Goal: Transaction & Acquisition: Purchase product/service

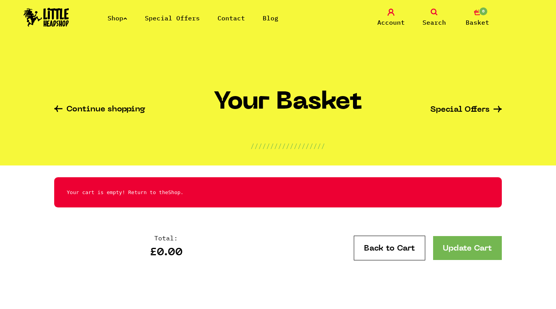
click at [437, 11] on icon at bounding box center [434, 12] width 7 height 7
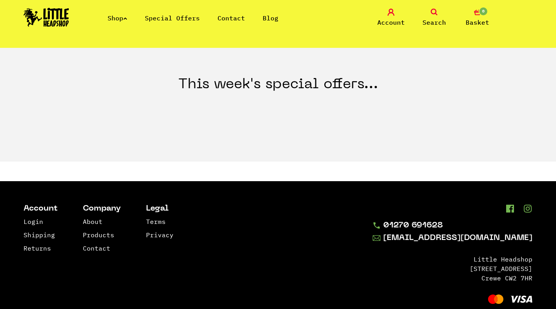
click at [434, 10] on icon at bounding box center [434, 12] width 7 height 7
click at [425, 16] on link "Search" at bounding box center [434, 18] width 39 height 18
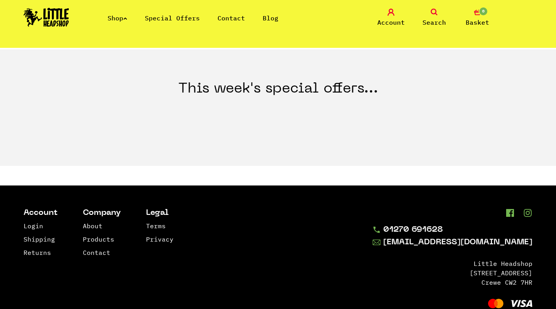
scroll to position [302, 0]
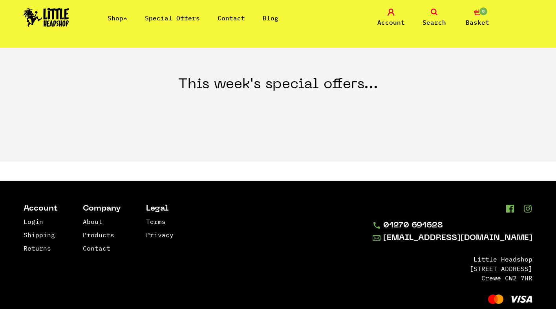
click at [435, 8] on div "Shop Special Offers Contact Blog Account Search 0 Basket" at bounding box center [278, 18] width 556 height 36
click at [434, 12] on icon at bounding box center [434, 12] width 7 height 7
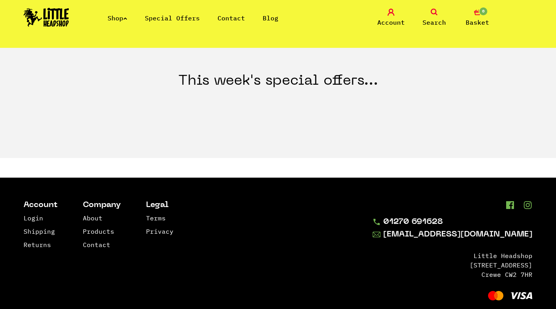
scroll to position [284, 0]
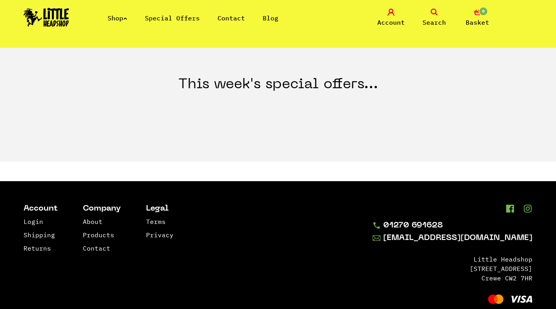
click at [60, 16] on img at bounding box center [47, 17] width 46 height 19
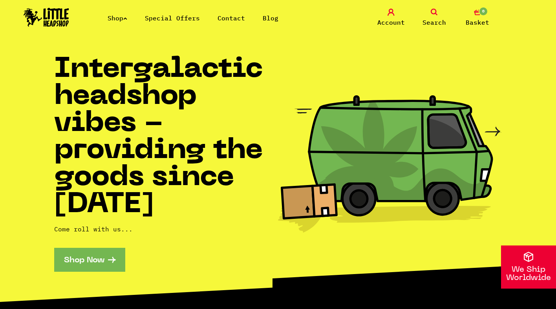
click at [435, 12] on icon at bounding box center [434, 12] width 7 height 7
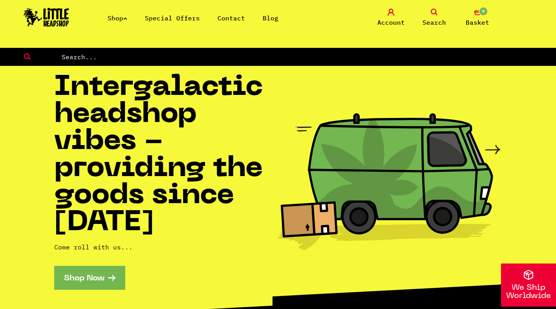
click at [93, 56] on input "text" at bounding box center [308, 57] width 495 height 10
type input "cbd"
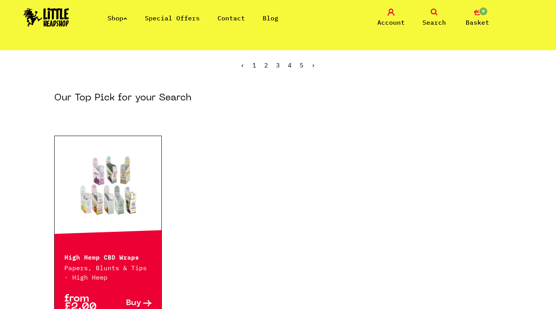
scroll to position [133, 0]
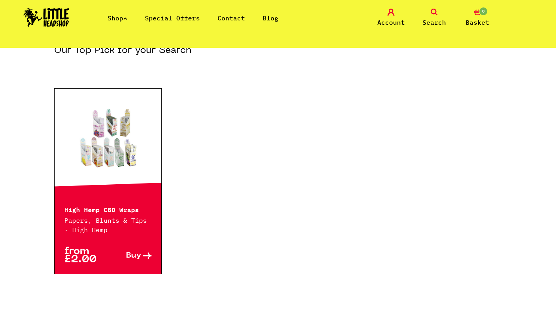
click at [136, 256] on span "Buy" at bounding box center [133, 256] width 15 height 8
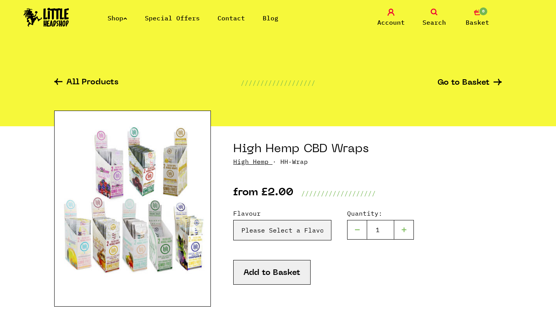
click at [97, 79] on link "All Products" at bounding box center [86, 83] width 64 height 9
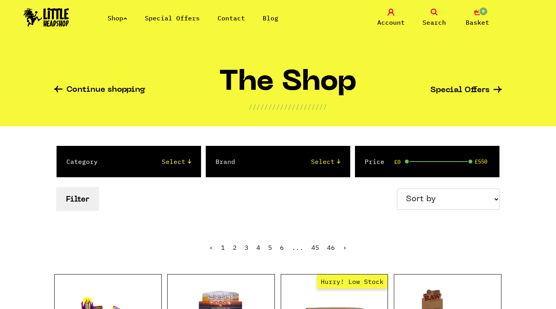
click at [115, 18] on link "Shop" at bounding box center [118, 18] width 20 height 8
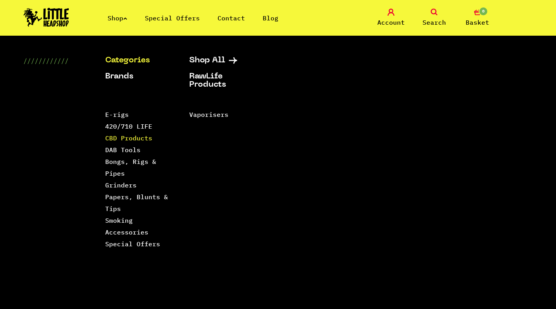
click at [109, 138] on link "CBD Products" at bounding box center [128, 138] width 47 height 8
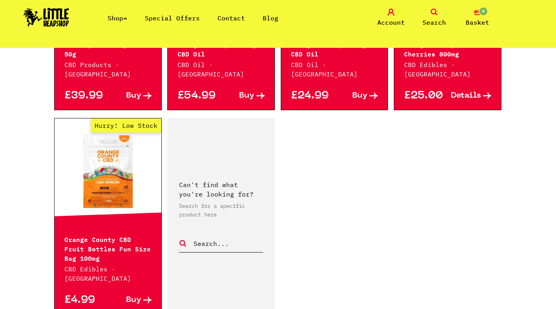
scroll to position [1205, 0]
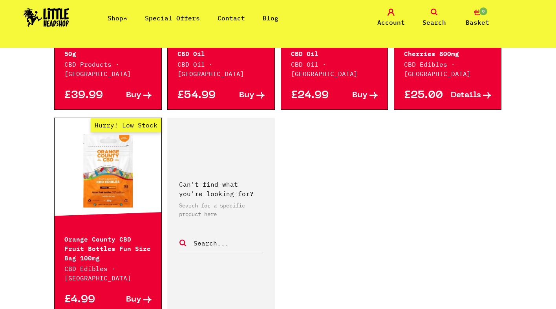
click at [141, 296] on span "Buy" at bounding box center [133, 300] width 15 height 8
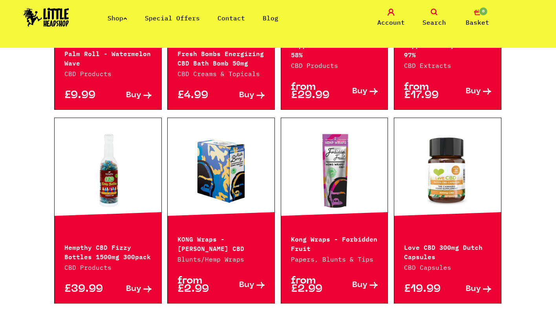
scroll to position [811, 0]
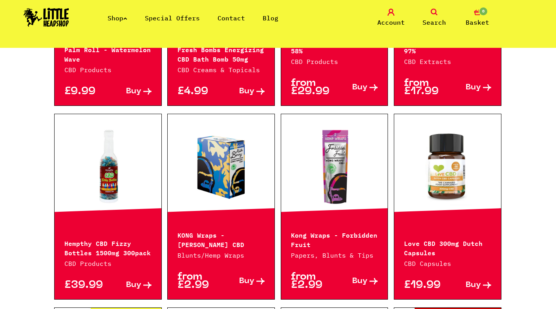
click at [430, 168] on link at bounding box center [447, 167] width 107 height 79
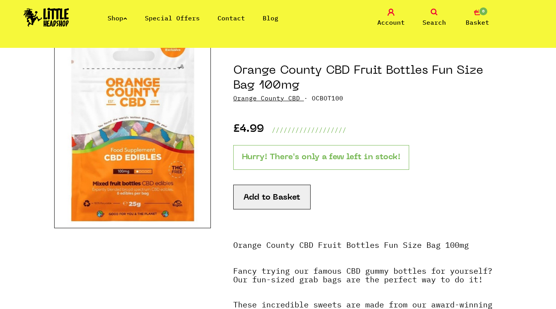
scroll to position [66, 0]
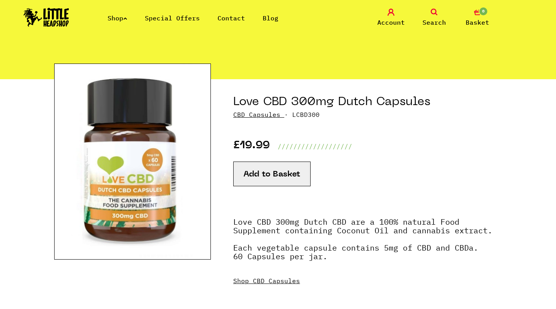
scroll to position [47, 0]
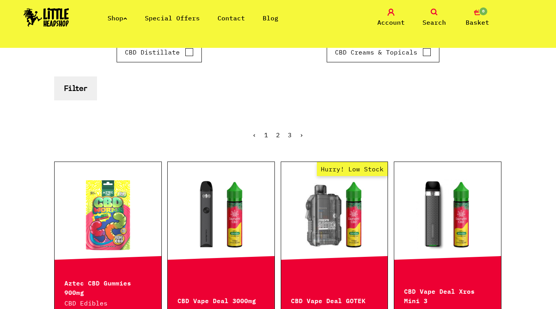
scroll to position [243, 0]
